Goal: Task Accomplishment & Management: Use online tool/utility

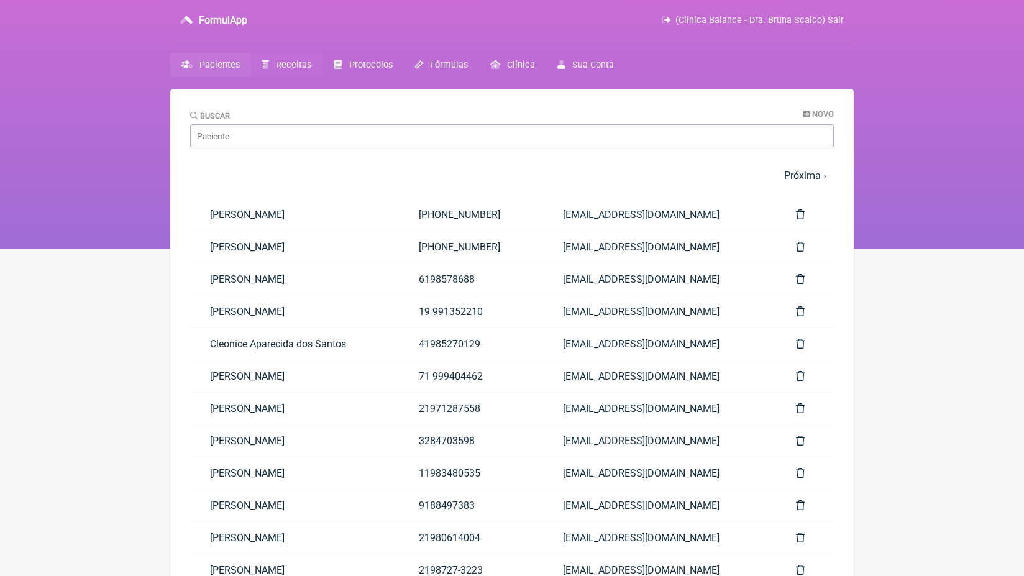
click at [297, 70] on span "Receitas" at bounding box center [293, 65] width 35 height 11
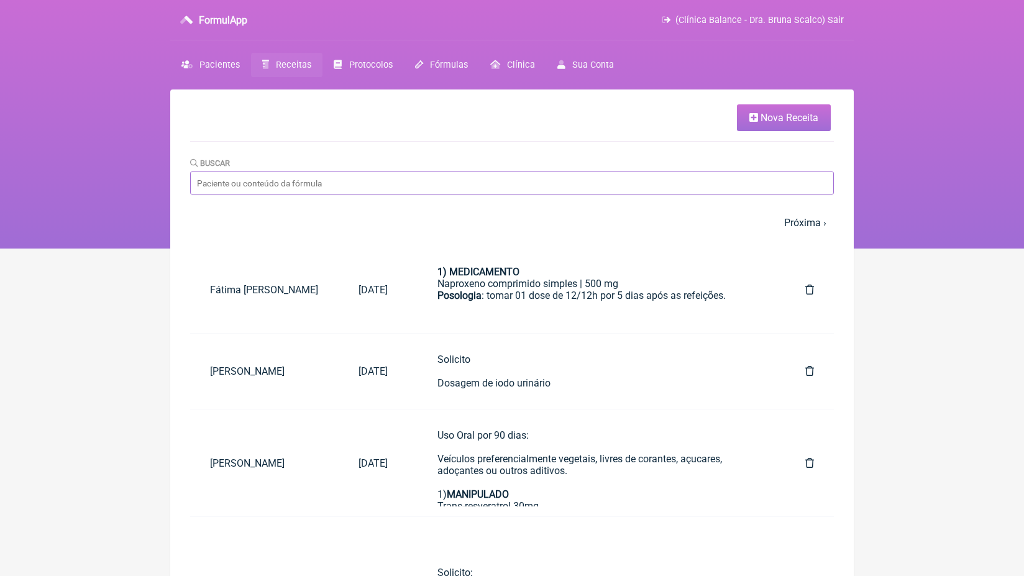
click at [232, 185] on input "Buscar" at bounding box center [512, 183] width 644 height 23
click at [811, 111] on link "Nova Receita" at bounding box center [784, 117] width 94 height 27
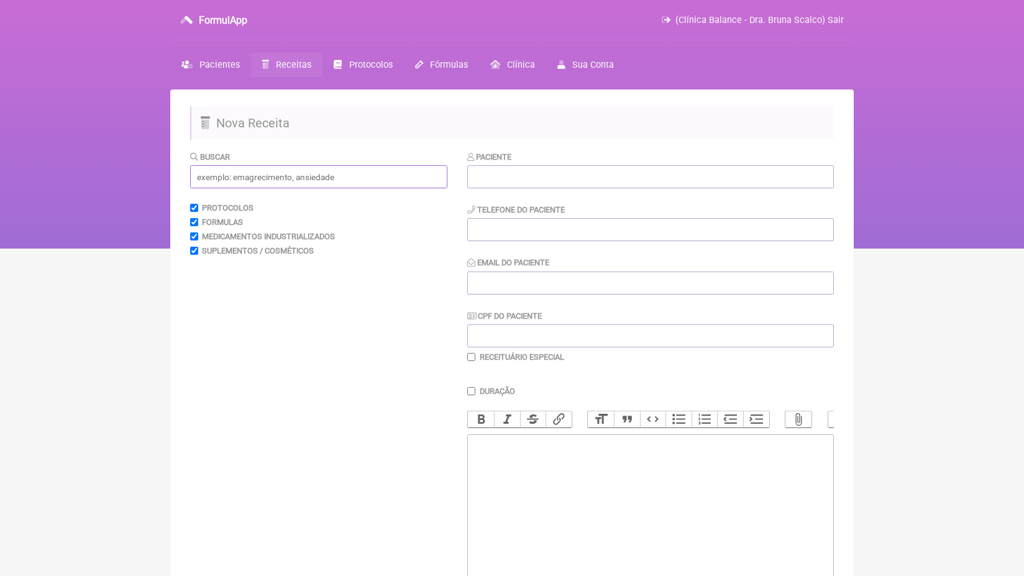
click at [389, 171] on input "text" at bounding box center [318, 176] width 257 height 23
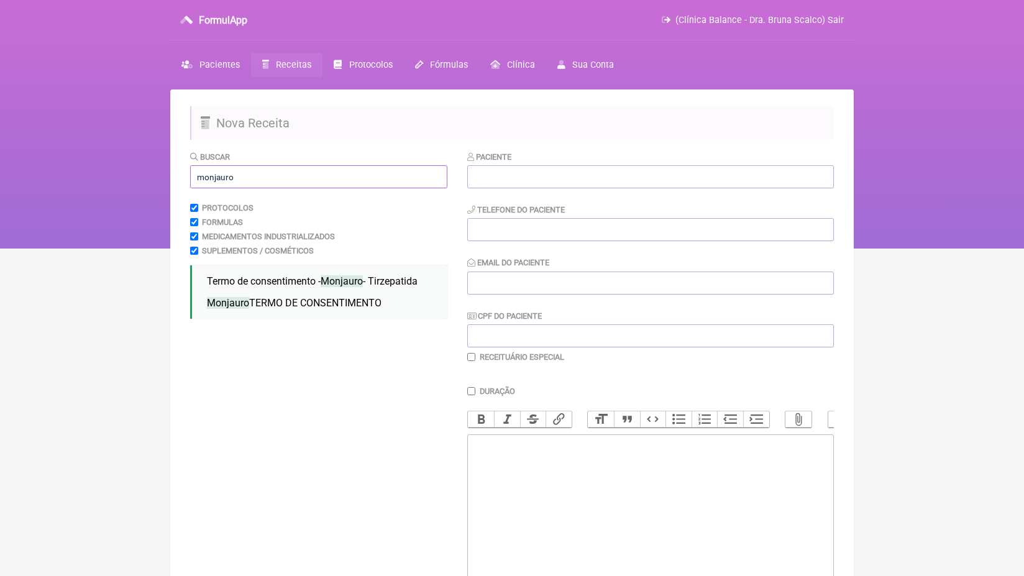
scroll to position [61, 0]
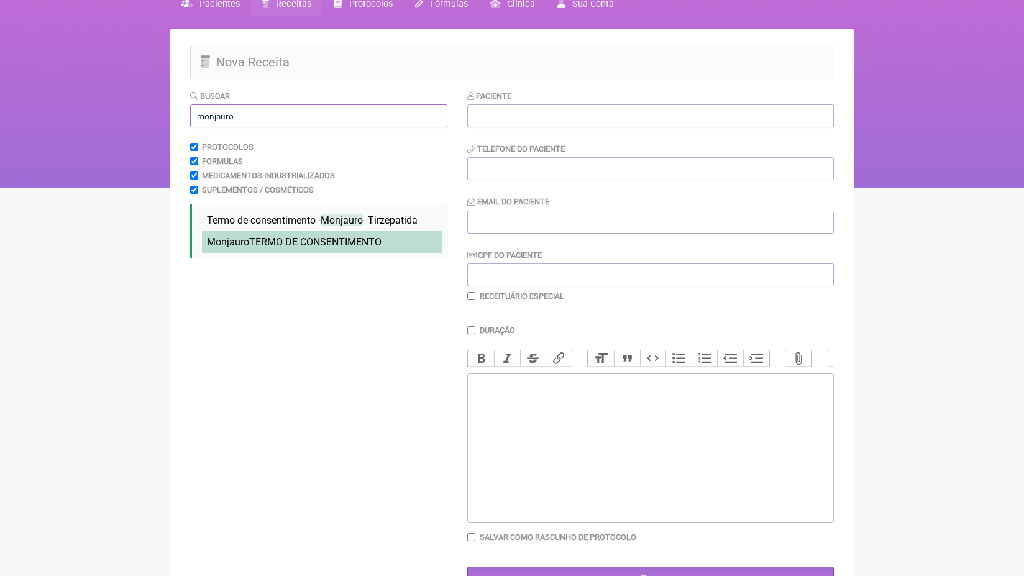
type input "monjauro"
click at [366, 244] on span "Monjauro TERMO DE CONSENTIMENTO" at bounding box center [294, 242] width 175 height 12
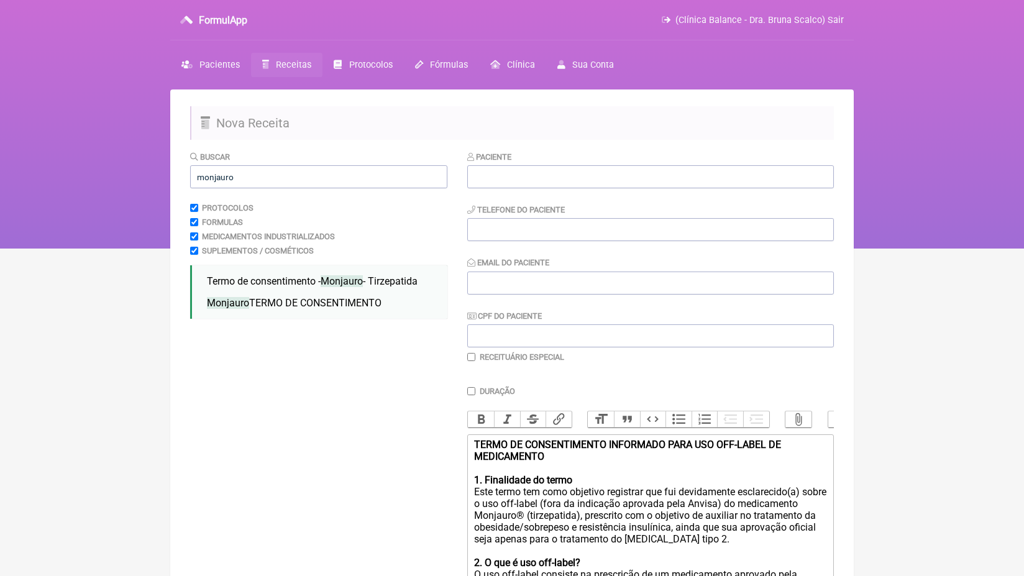
scroll to position [0, 0]
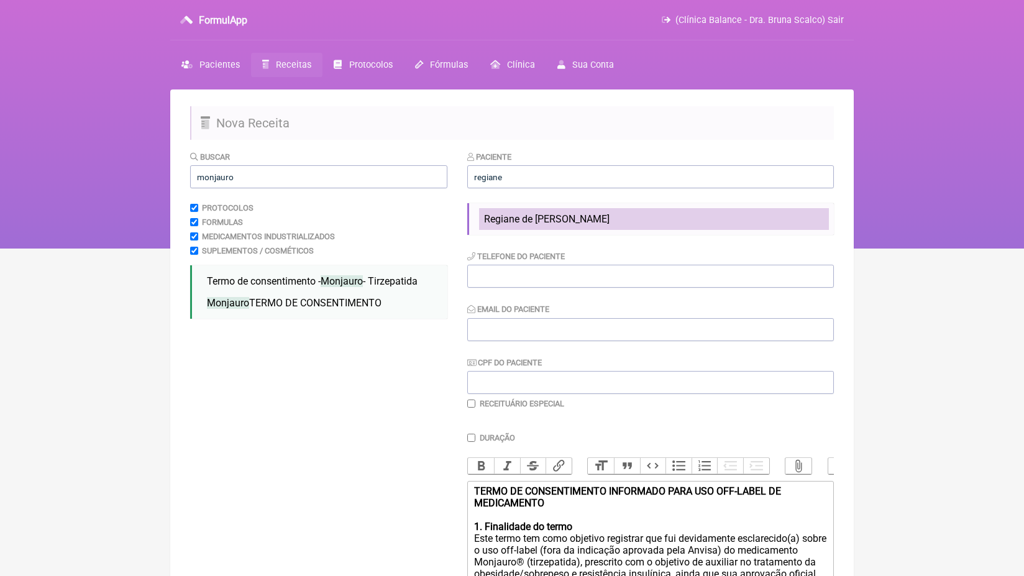
click at [620, 223] on li "Regiane de [PERSON_NAME]" at bounding box center [654, 219] width 350 height 22
type input "Regiane de [PERSON_NAME]"
type input "[PHONE_NUMBER]"
type input "[EMAIL_ADDRESS][DOMAIN_NAME]"
type input "637.051.332-68"
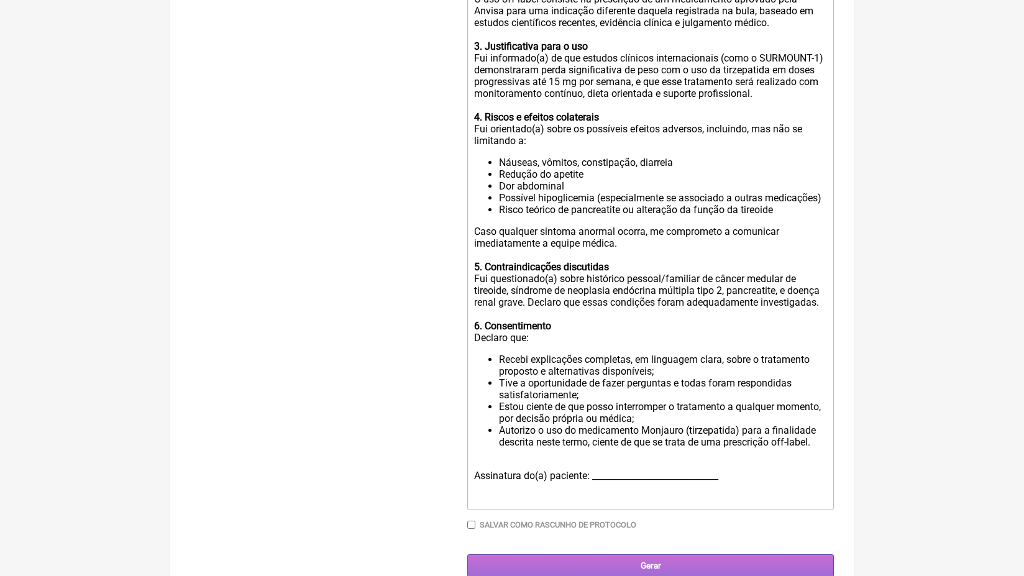
scroll to position [575, 0]
click at [767, 471] on div "Assinatura do(a) paciente: _____________________________" at bounding box center [650, 488] width 353 height 35
click at [475, 471] on div "Assinatura do(a) paciente: _____________________________ Data:" at bounding box center [650, 488] width 353 height 35
type trix-editor "<lor><ipsumd>SITAM CO ADIPISCINGELI SEDDOEIUS TEMP INC UTL-ETDOL MA ALIQUAENIMA…"
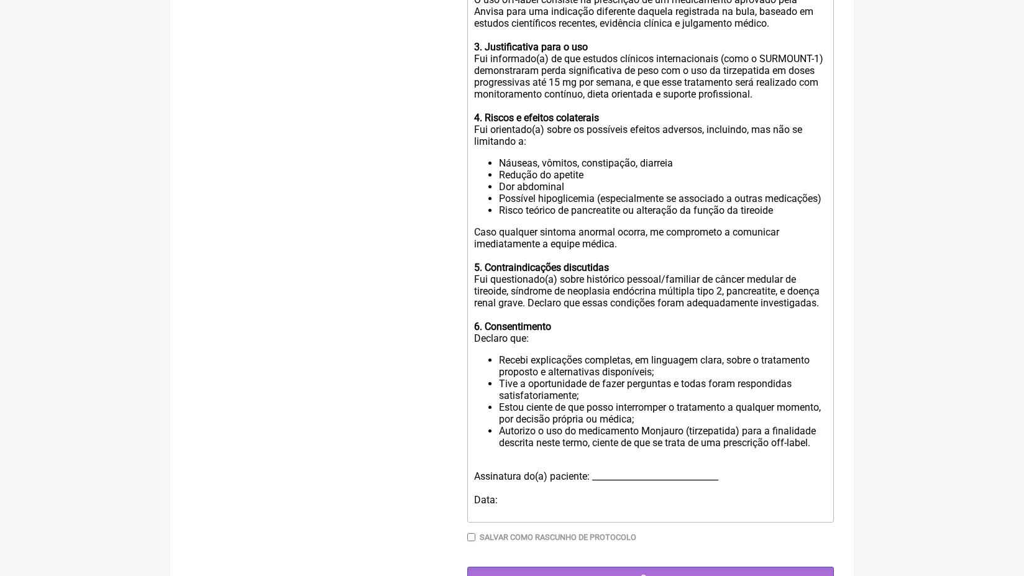
click at [495, 474] on div "Assinatura do(a) paciente: _____________________________ Data:" at bounding box center [650, 494] width 353 height 47
click at [510, 475] on div "Assinatura do(a) paciente: _____________________________ Data:" at bounding box center [650, 494] width 353 height 47
click at [656, 567] on input "Gerar" at bounding box center [650, 578] width 367 height 23
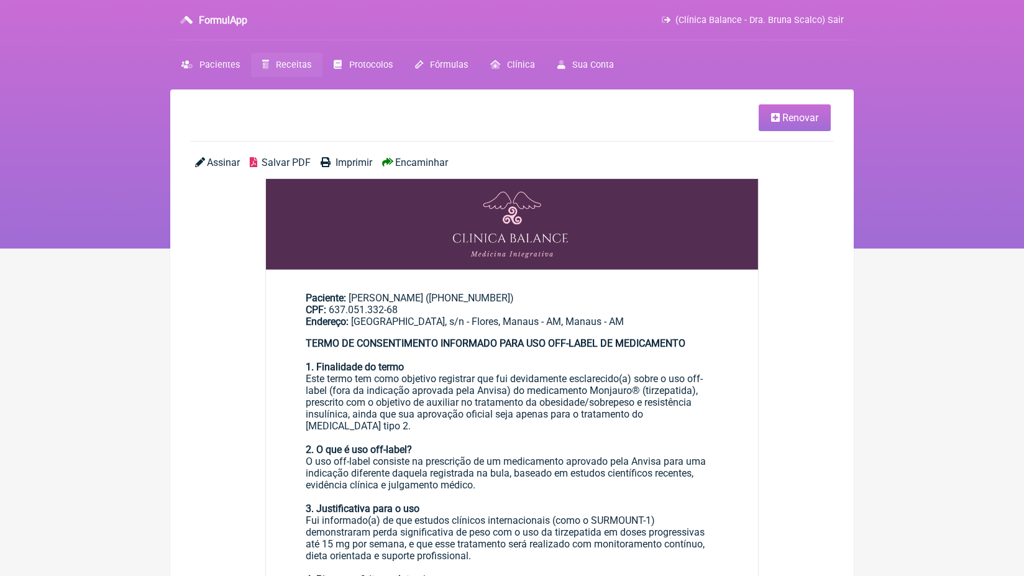
click at [425, 168] on div "Assinar Salvar PDF Imprimir Encaminhar" at bounding box center [512, 168] width 644 height 22
click at [425, 159] on span "Encaminhar" at bounding box center [421, 163] width 53 height 12
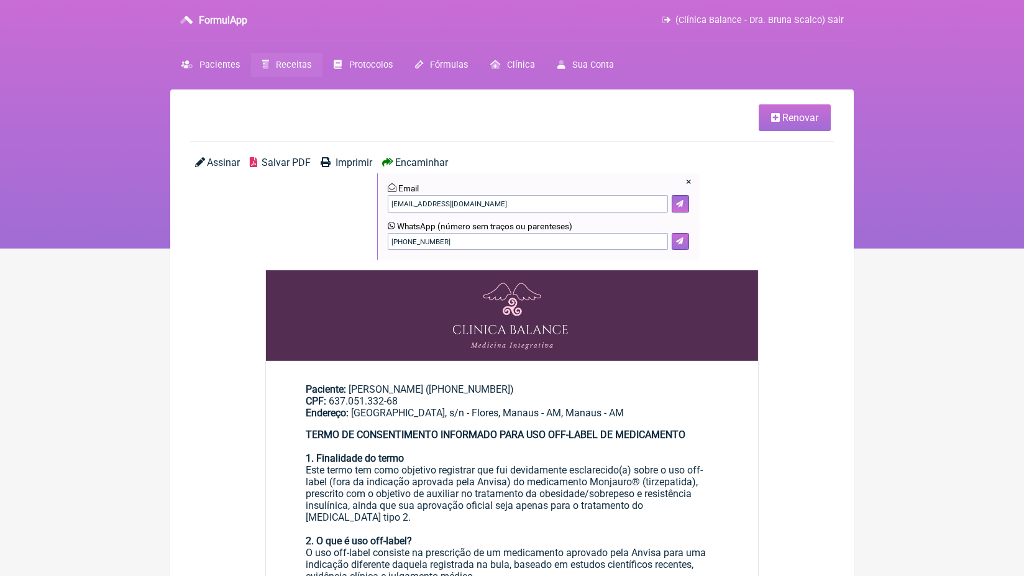
click at [679, 241] on icon at bounding box center [679, 240] width 7 height 7
click at [294, 67] on span "Receitas" at bounding box center [293, 65] width 35 height 11
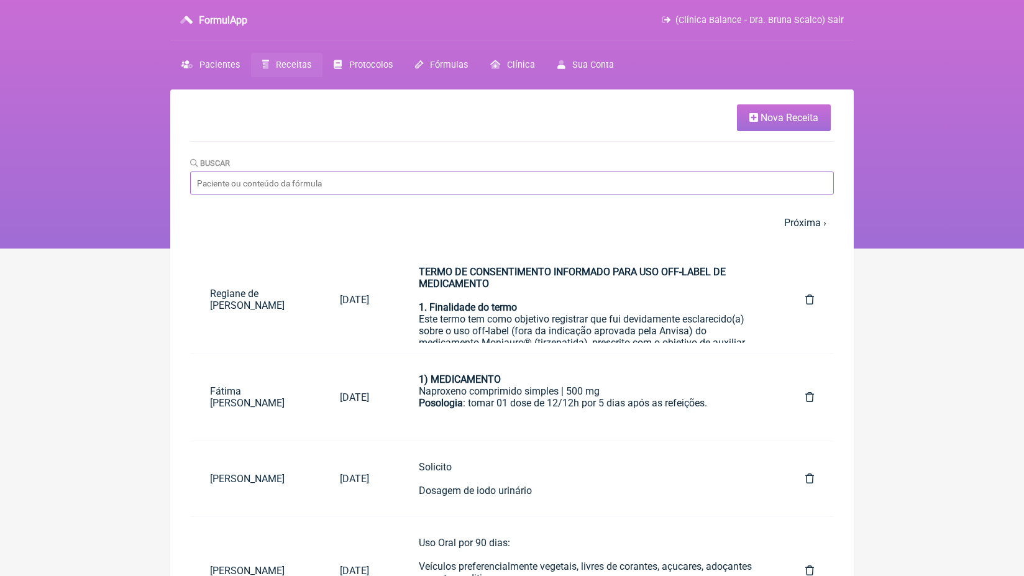
click at [327, 179] on input "Buscar" at bounding box center [512, 183] width 644 height 23
